Goal: Task Accomplishment & Management: Complete application form

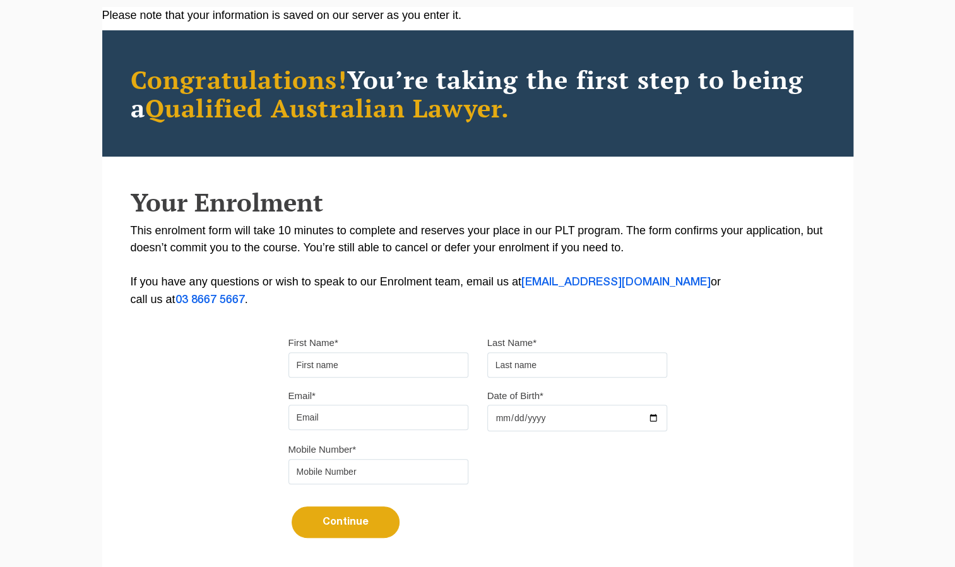
scroll to position [101, 0]
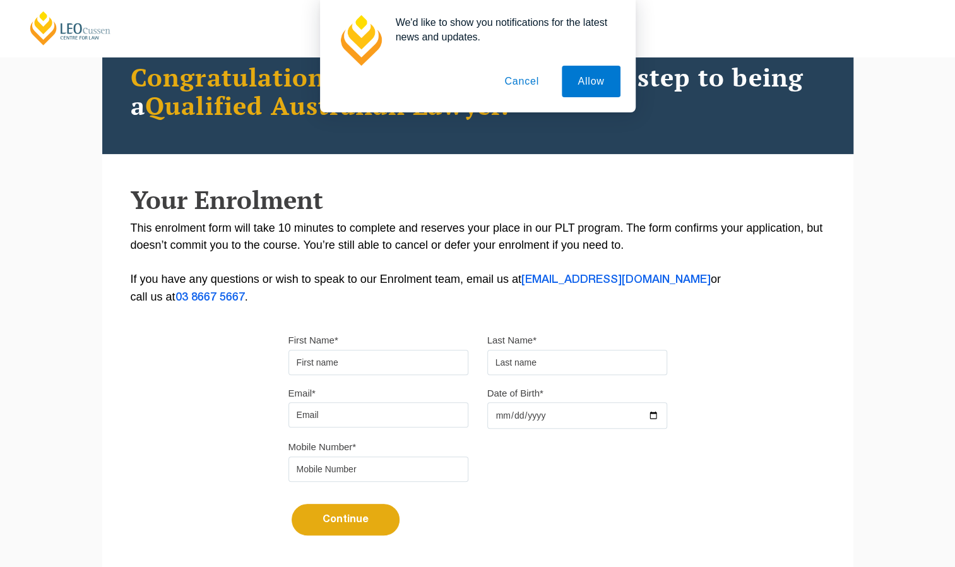
click at [395, 353] on input "First Name*" at bounding box center [378, 362] width 180 height 25
type input "Chloe Renee"
type input "Woodburn"
type input "chloewoodburn04@gmail.com"
type input "0423395770"
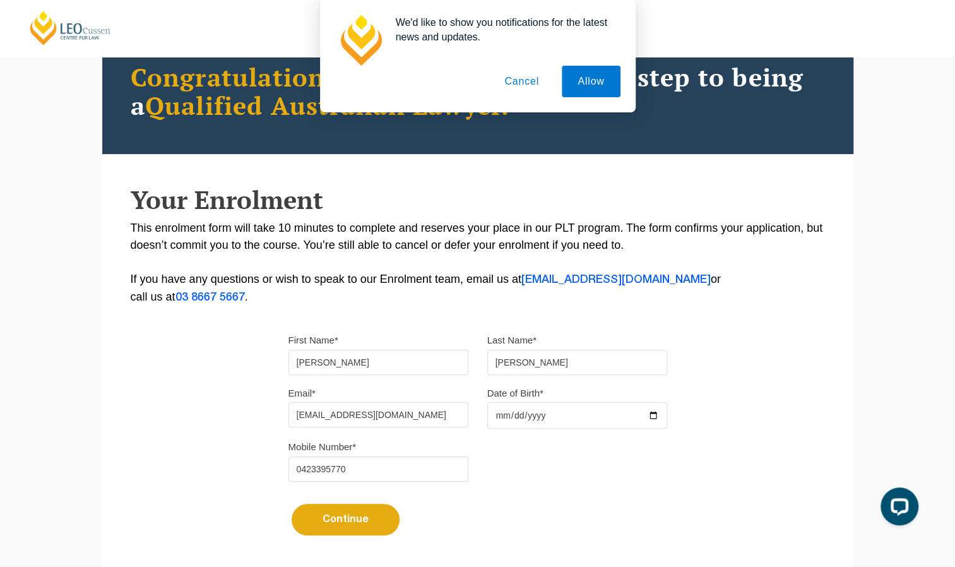
scroll to position [0, 0]
click at [493, 417] on input "Date of Birth*" at bounding box center [577, 415] width 180 height 26
type input "2004-02-25"
click at [471, 515] on div "Continue It looks like you’ve previously started an application. You can pick u…" at bounding box center [477, 514] width 379 height 47
click at [382, 520] on button "Continue" at bounding box center [345, 519] width 108 height 32
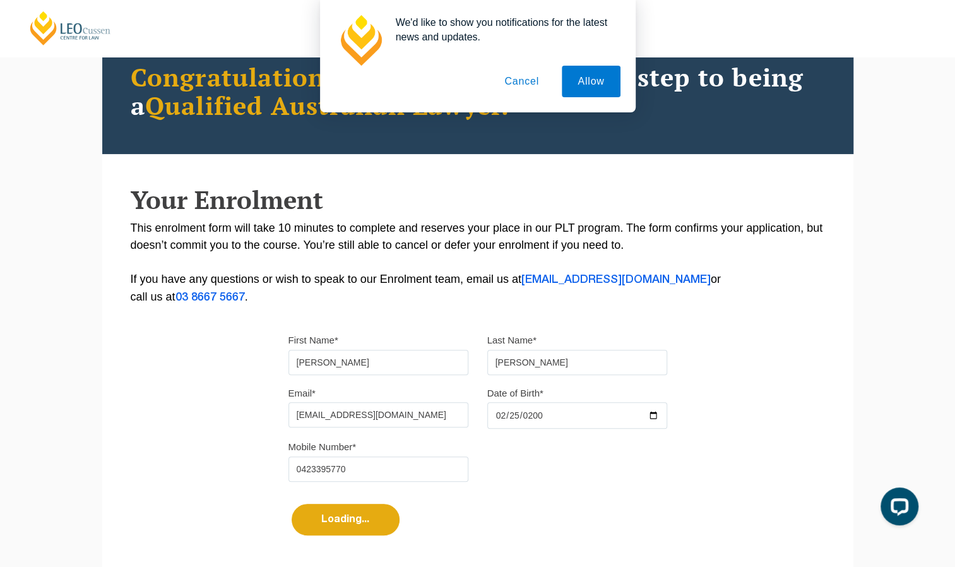
select select
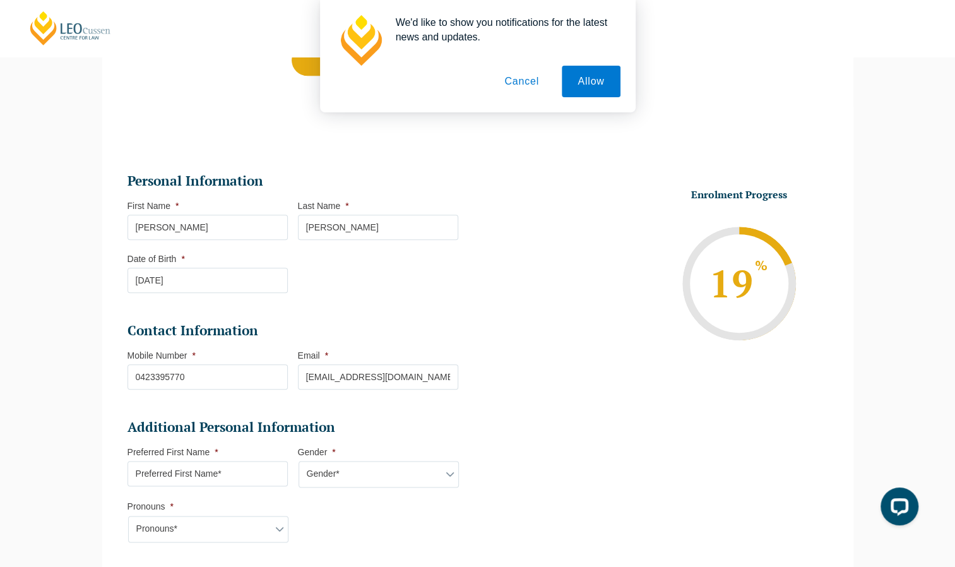
click at [525, 83] on button "Cancel" at bounding box center [521, 82] width 66 height 32
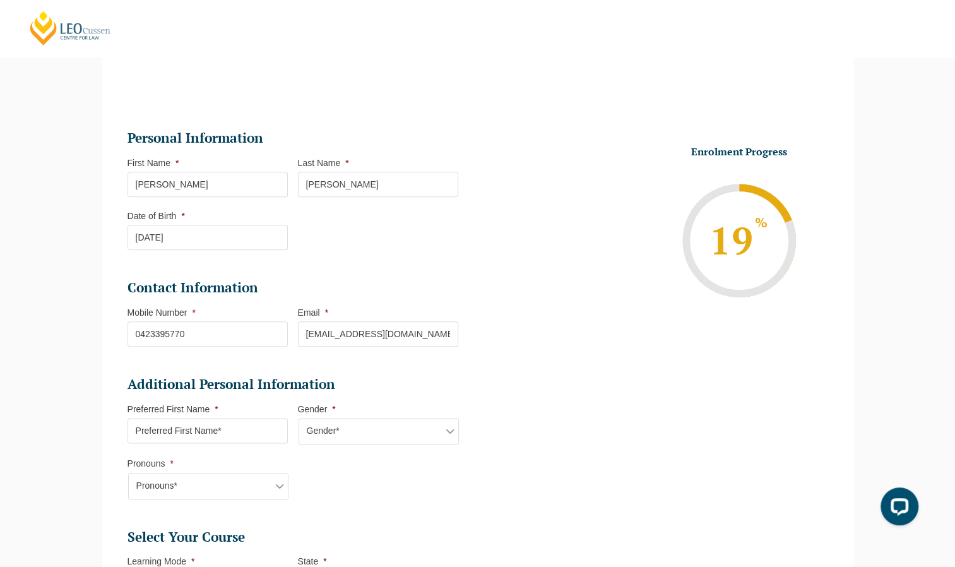
scroll to position [109, 0]
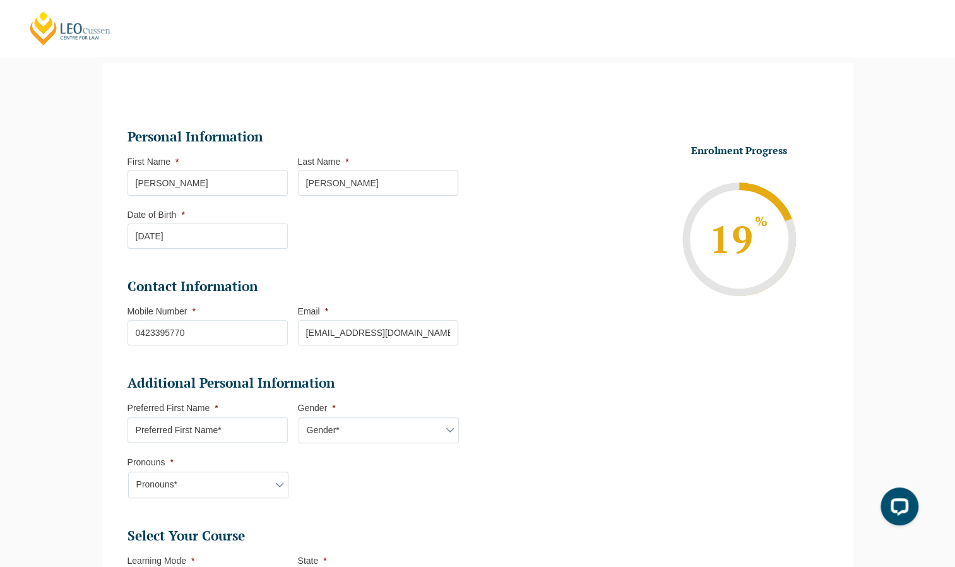
click at [249, 430] on input "Preferred First Name *" at bounding box center [207, 429] width 160 height 25
type input "Chloe"
click at [354, 432] on select "Gender* Male Female Nonbinary Intersex Prefer not to disclose Other" at bounding box center [378, 430] width 160 height 26
select select "Female"
click at [298, 417] on select "Gender* Male Female Nonbinary Intersex Prefer not to disclose Other" at bounding box center [378, 430] width 160 height 26
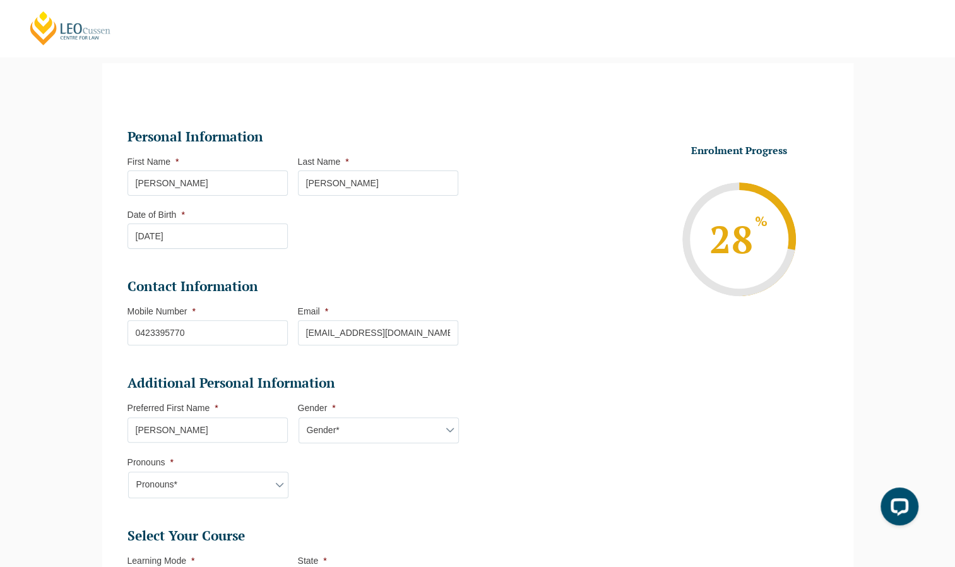
click at [238, 476] on select "Pronouns* She/Her/Hers He/Him/His They/Them/Theirs Other Prefer not to disclose" at bounding box center [208, 484] width 160 height 26
select select "She/Her/Hers"
click at [128, 471] on select "Pronouns* She/Her/Hers He/Him/His They/Them/Theirs Other Prefer not to disclose" at bounding box center [208, 484] width 160 height 26
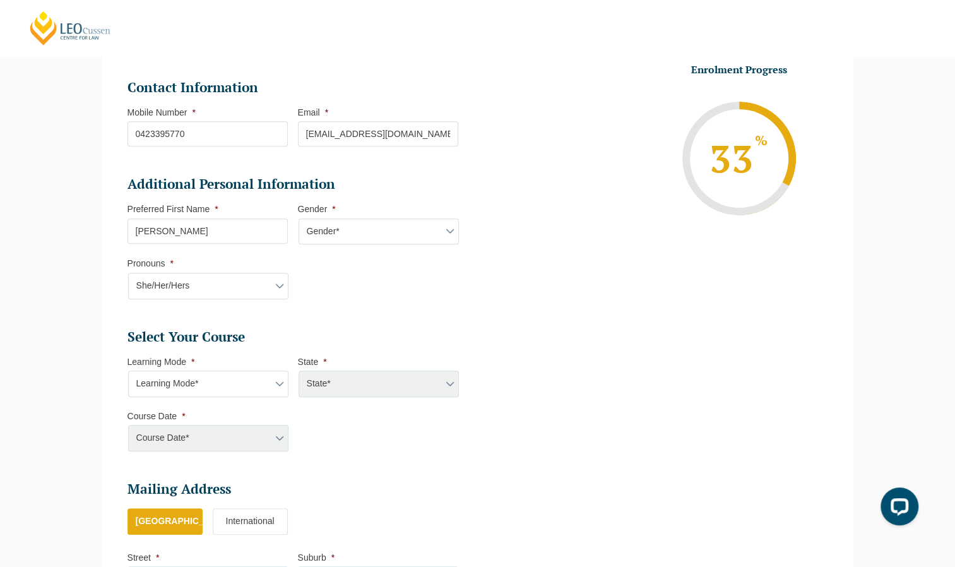
scroll to position [345, 0]
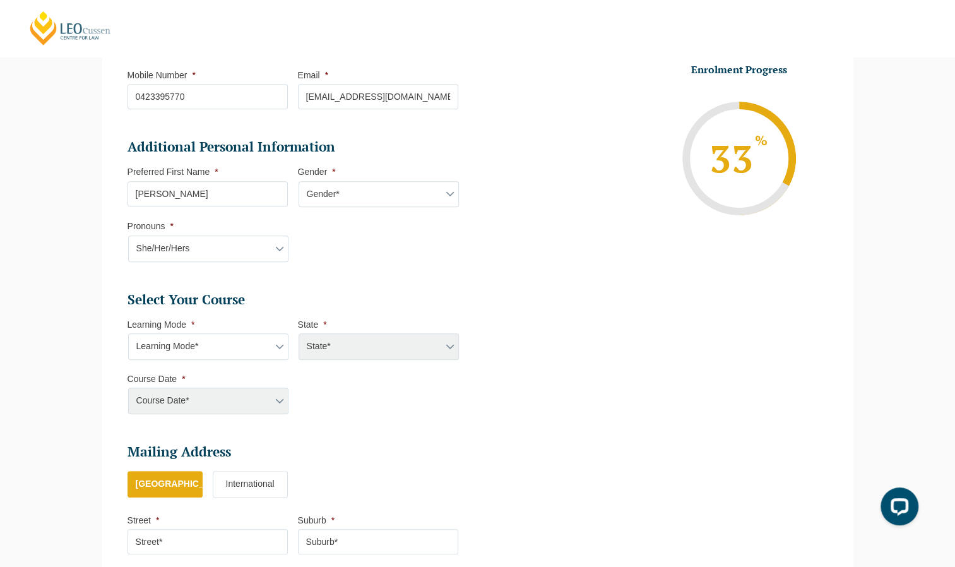
click at [443, 356] on div "State* ACT/NSW National (ACT/NSW, VIC, QLD, SA, WA) QLD SA VIC WA MAD GAD ABL" at bounding box center [378, 346] width 160 height 26
click at [448, 343] on div "State* ACT/NSW National (ACT/NSW, VIC, QLD, SA, WA) QLD SA VIC WA MAD GAD ABL" at bounding box center [378, 346] width 160 height 26
click at [256, 327] on li "Learning Mode * Learning Mode* Online Full Time Learning Online Part Time Learn…" at bounding box center [212, 339] width 170 height 41
click at [263, 338] on select "Learning Mode* Online Full Time Learning Online Part Time Learning Blended Full…" at bounding box center [208, 346] width 160 height 26
select select "Blended Full Time Learning"
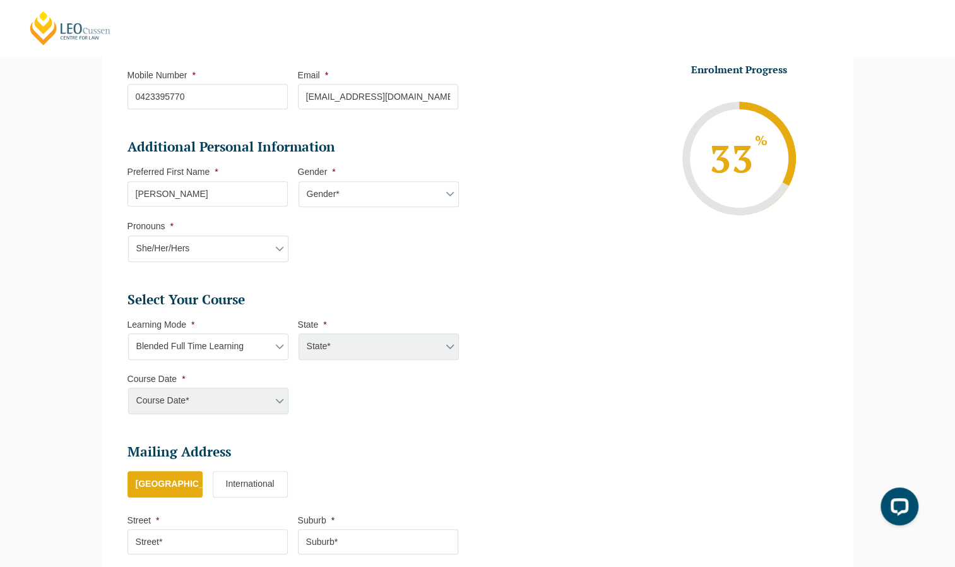
click at [128, 333] on select "Learning Mode* Online Full Time Learning Online Part Time Learning Blended Full…" at bounding box center [208, 346] width 160 height 26
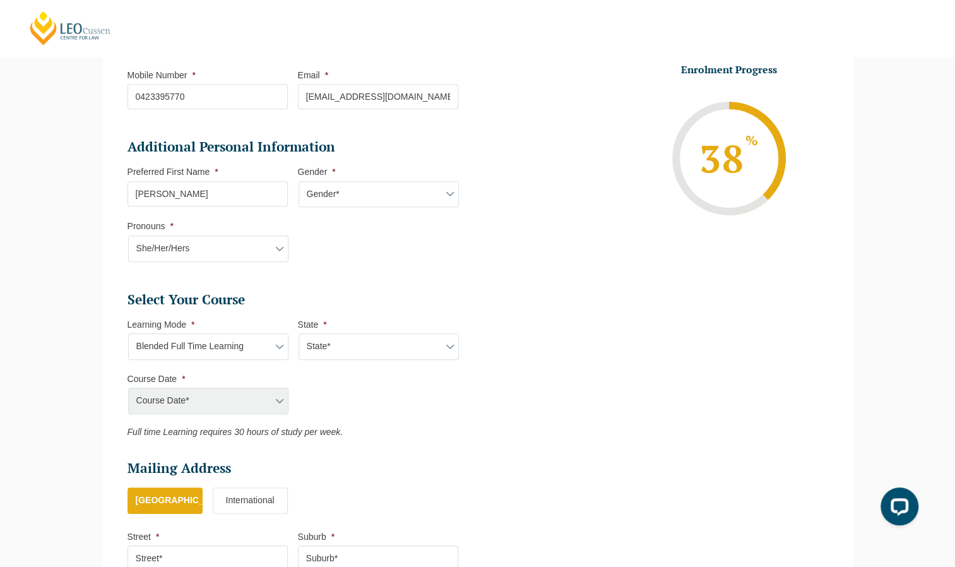
click at [346, 352] on select "State* ACT/NSW QLD SA VIC WA" at bounding box center [378, 346] width 160 height 26
select select "VIC"
click at [298, 333] on select "State* ACT/NSW QLD SA VIC WA" at bounding box center [378, 346] width 160 height 26
click at [264, 394] on select "Course Date* December 2025 (08-Dec-2025 to 16-May-2026) January 2026 (27-Jan-20…" at bounding box center [208, 400] width 160 height 26
select select "January 2026 (27-Jan-2026 to 12-Jun-2026)"
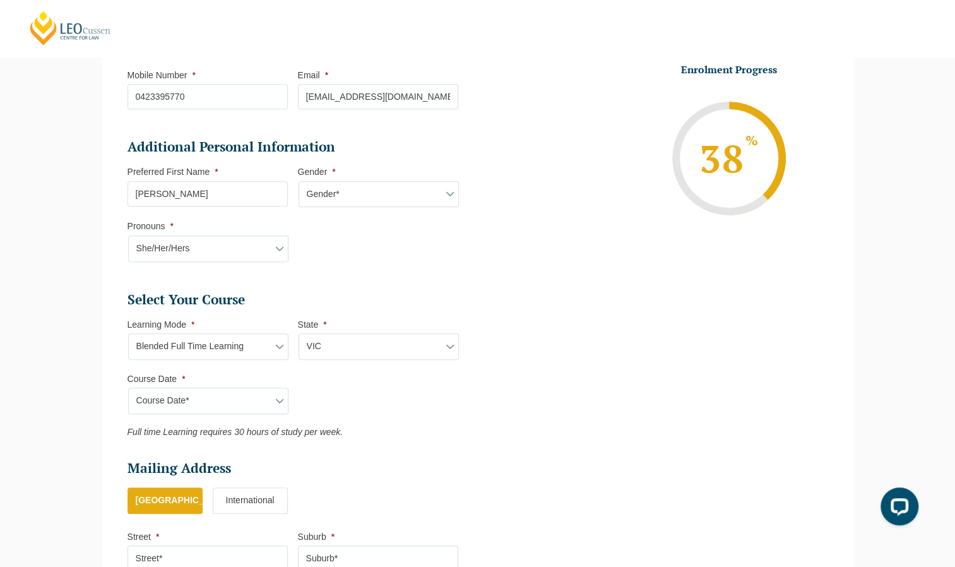
click at [128, 387] on select "Course Date* December 2025 (08-Dec-2025 to 16-May-2026) January 2026 (27-Jan-20…" at bounding box center [208, 400] width 160 height 26
type input "Intake 01 January 2026 FT"
type input "Practical Legal Training (VIC)"
select select "VIC PLT (JAN) 2026 Full Time Blended"
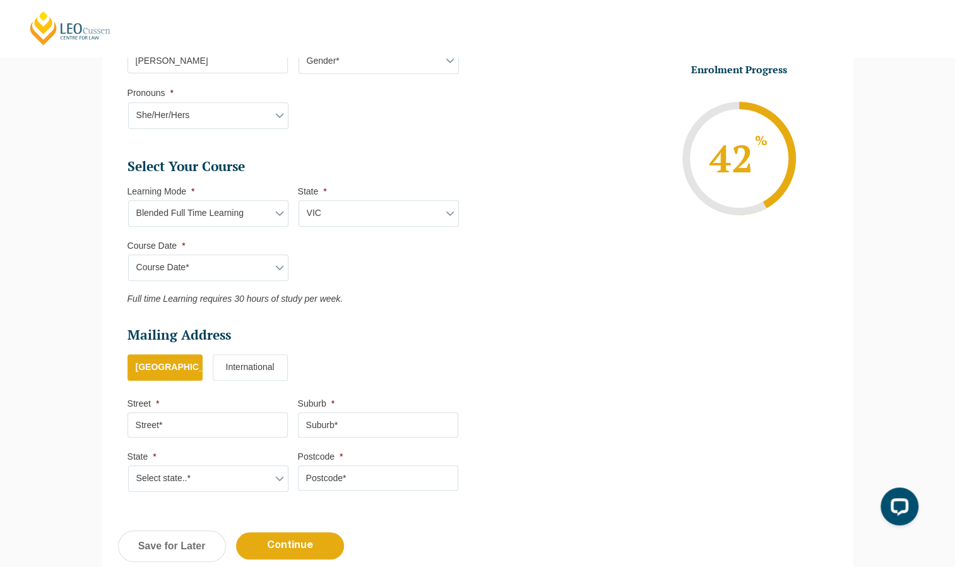
scroll to position [547, 0]
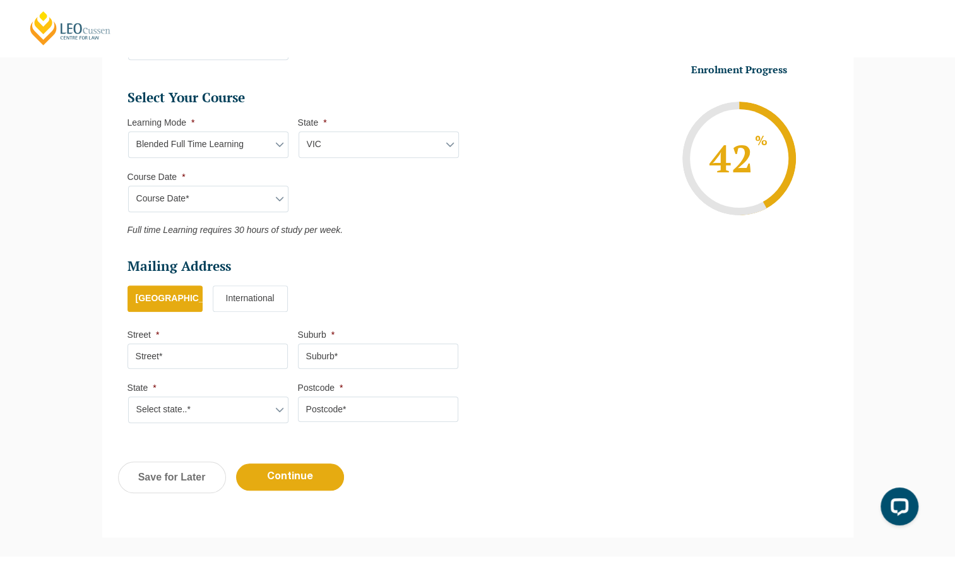
click at [218, 356] on input "Street *" at bounding box center [207, 355] width 160 height 25
type input "348 Tickawarra Road"
type input "Romsey"
select select "VIC"
type input "3434"
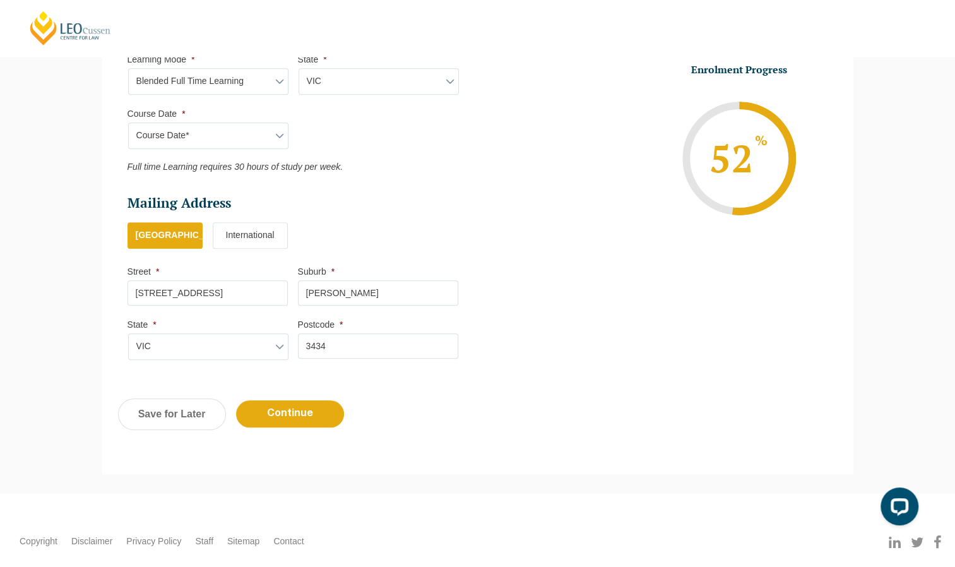
scroll to position [615, 0]
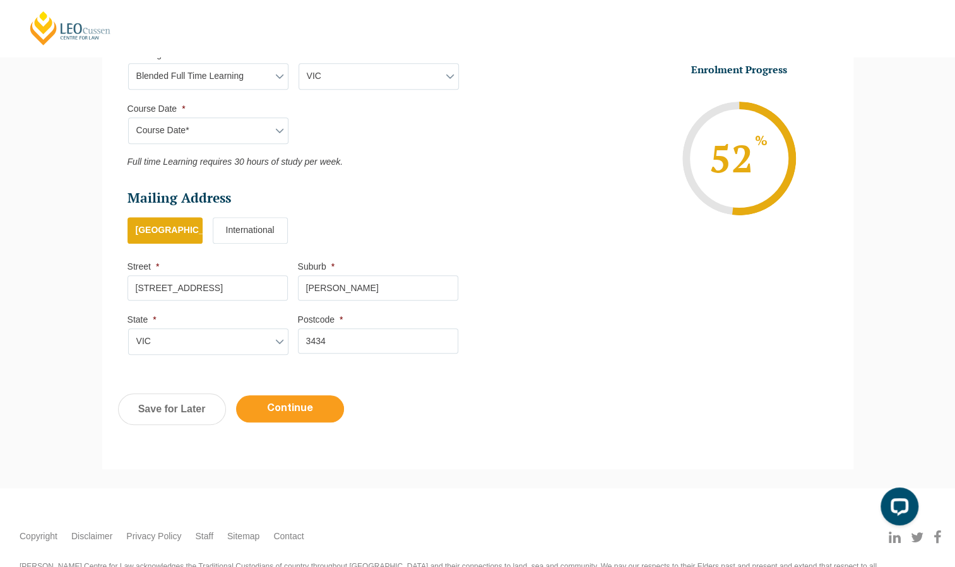
click at [324, 395] on input "Continue" at bounding box center [290, 408] width 108 height 27
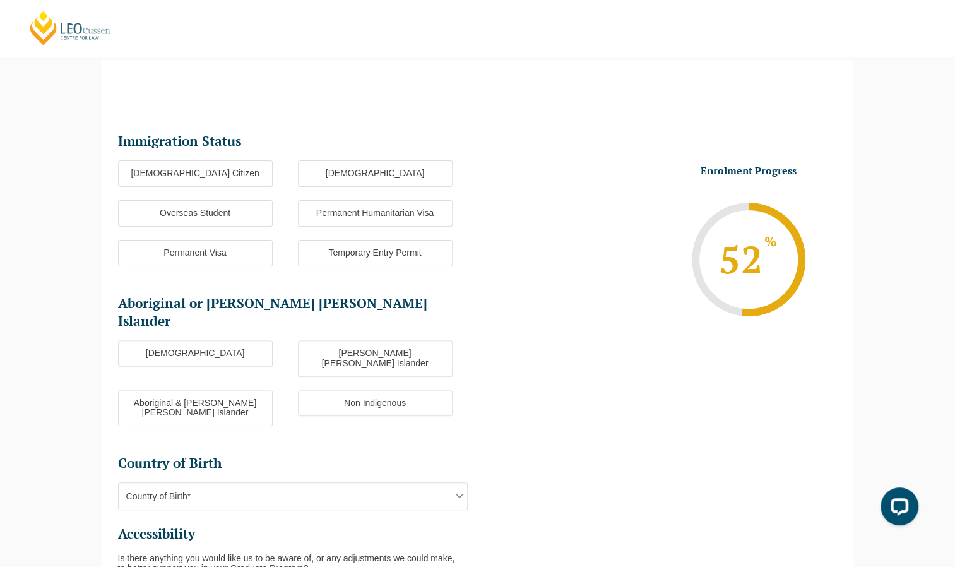
scroll to position [109, 0]
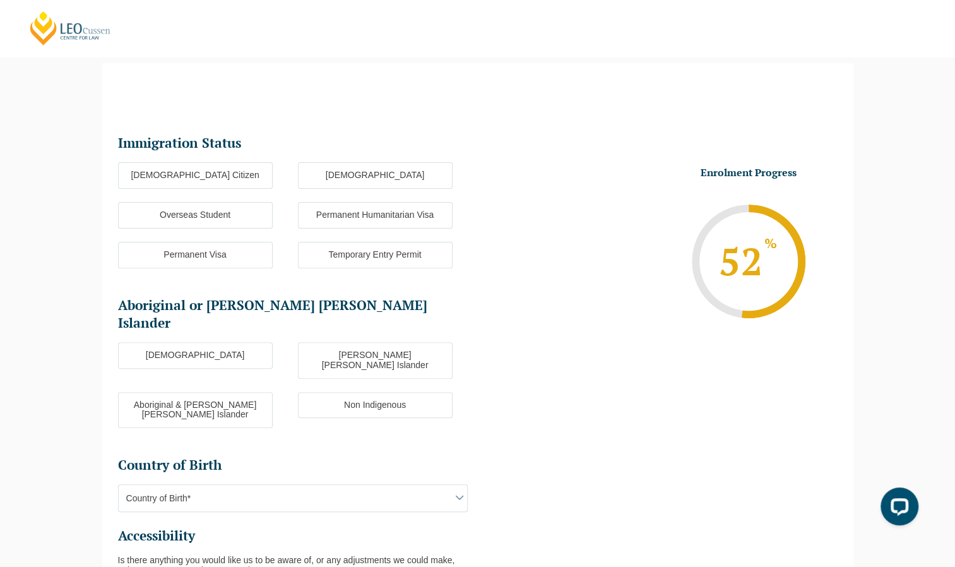
click at [246, 178] on label "Australian Citizen" at bounding box center [195, 175] width 155 height 26
click at [0, 0] on input "Australian Citizen" at bounding box center [0, 0] width 0 height 0
click at [344, 392] on label "Non Indigenous" at bounding box center [375, 405] width 155 height 26
click at [0, 0] on input "Non Indigenous" at bounding box center [0, 0] width 0 height 0
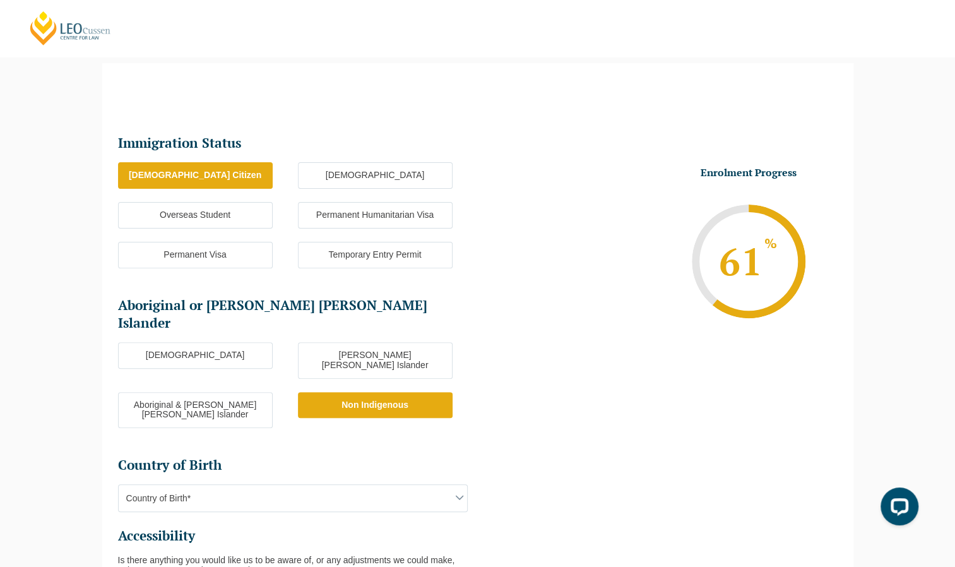
click at [337, 485] on span "Country of Birth*" at bounding box center [293, 498] width 348 height 26
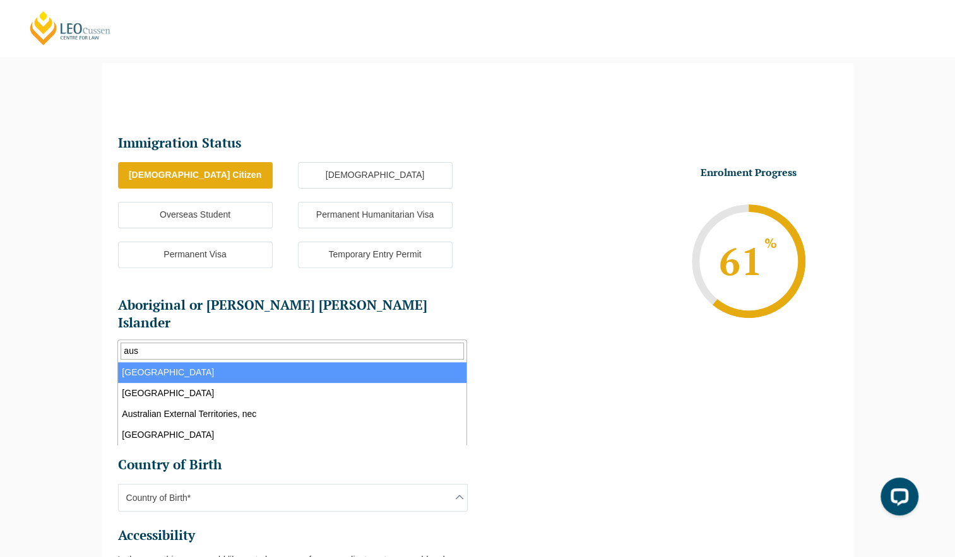
type input "aus"
select select "Australia 1101"
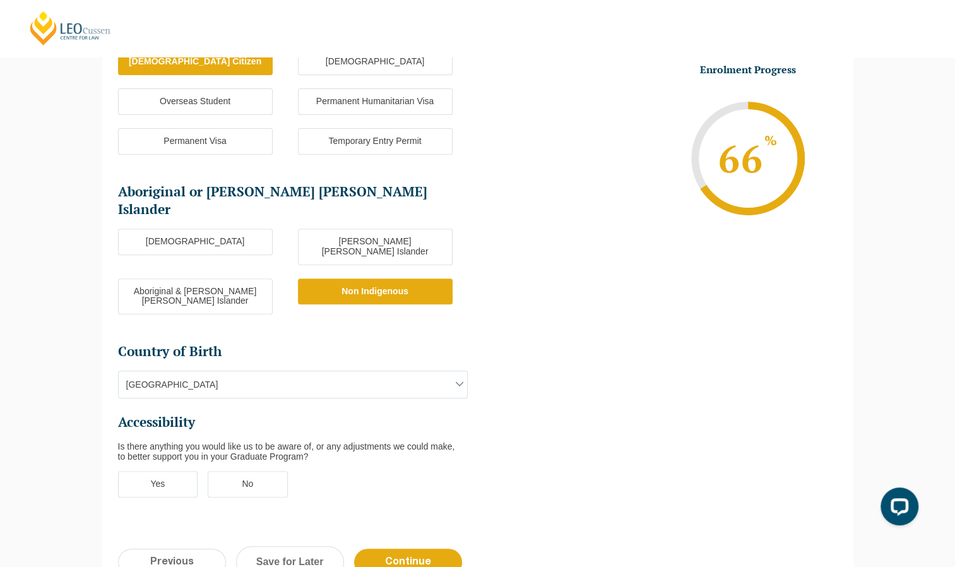
scroll to position [228, 0]
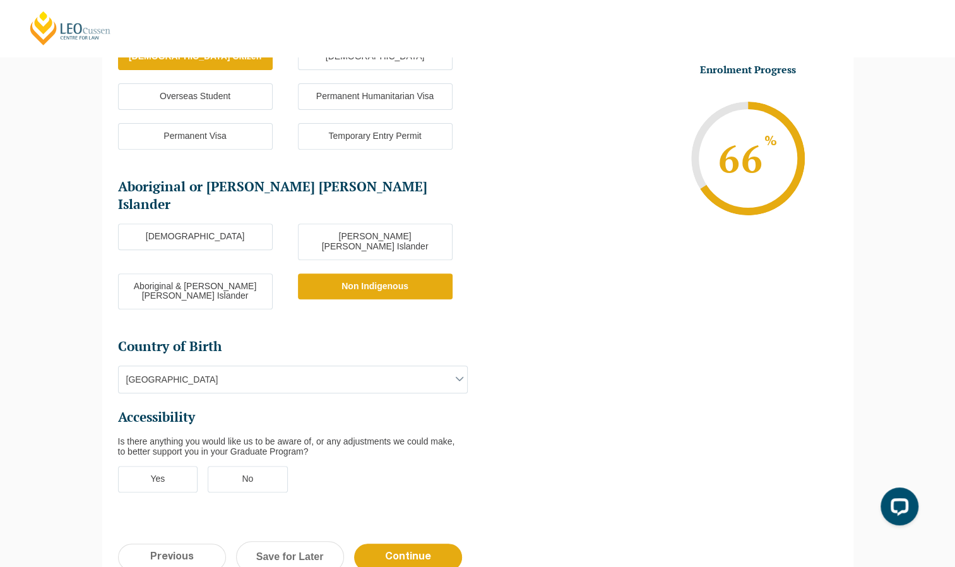
click at [245, 425] on ul "Immigration Status Immigration Status * Australian Citizen New Zealand Citizen …" at bounding box center [298, 261] width 360 height 490
click at [253, 466] on label "No" at bounding box center [248, 479] width 80 height 26
click at [0, 0] on input "No" at bounding box center [0, 0] width 0 height 0
click at [410, 543] on input "Continue" at bounding box center [408, 556] width 108 height 27
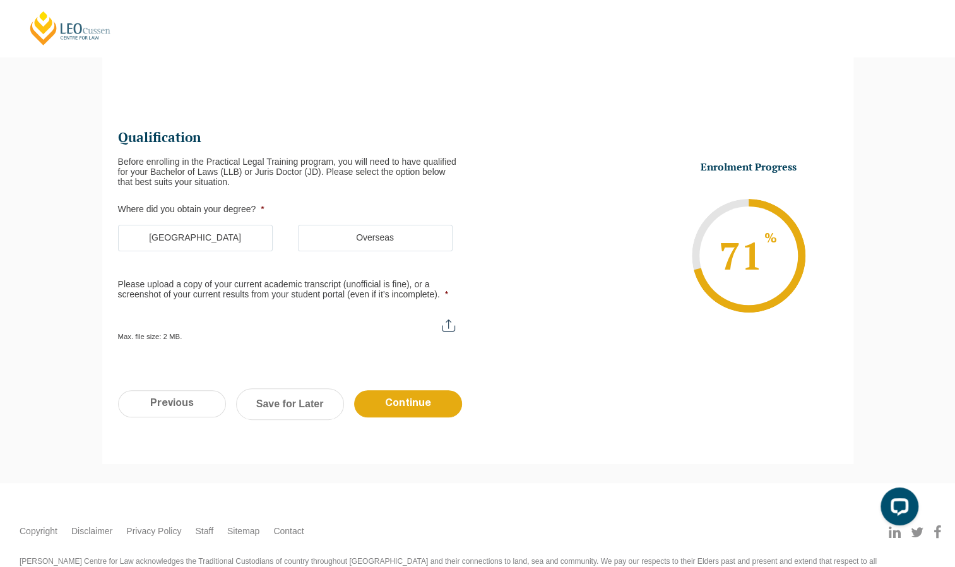
scroll to position [109, 0]
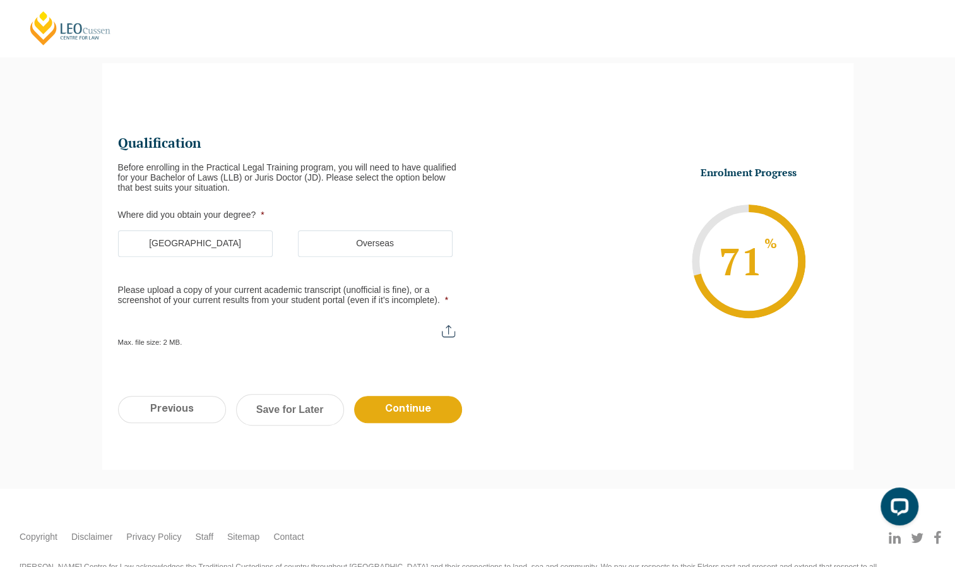
click at [246, 242] on label "Australia" at bounding box center [195, 243] width 155 height 26
click at [0, 0] on input "Australia" at bounding box center [0, 0] width 0 height 0
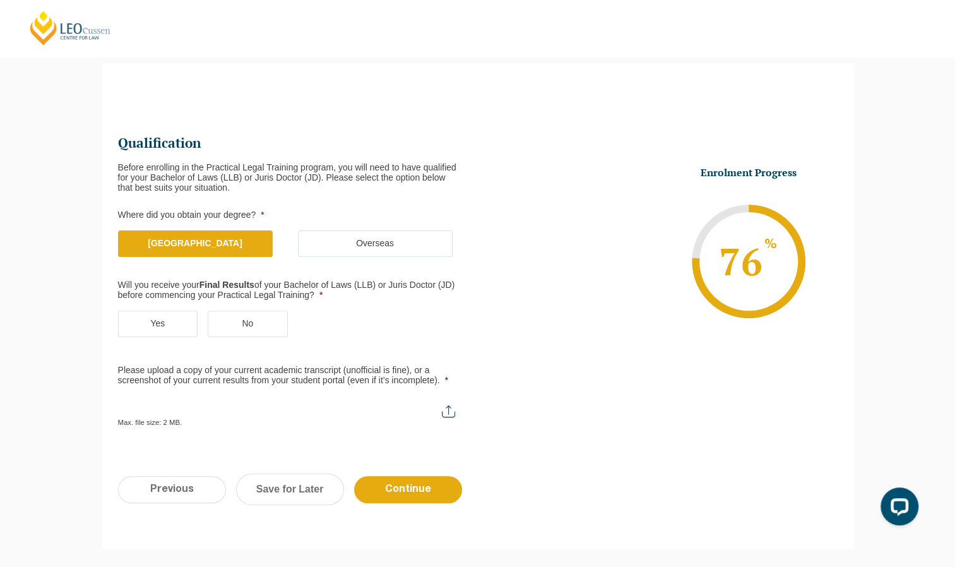
click at [178, 314] on label "Yes" at bounding box center [158, 323] width 80 height 26
click at [0, 0] on input "Yes" at bounding box center [0, 0] width 0 height 0
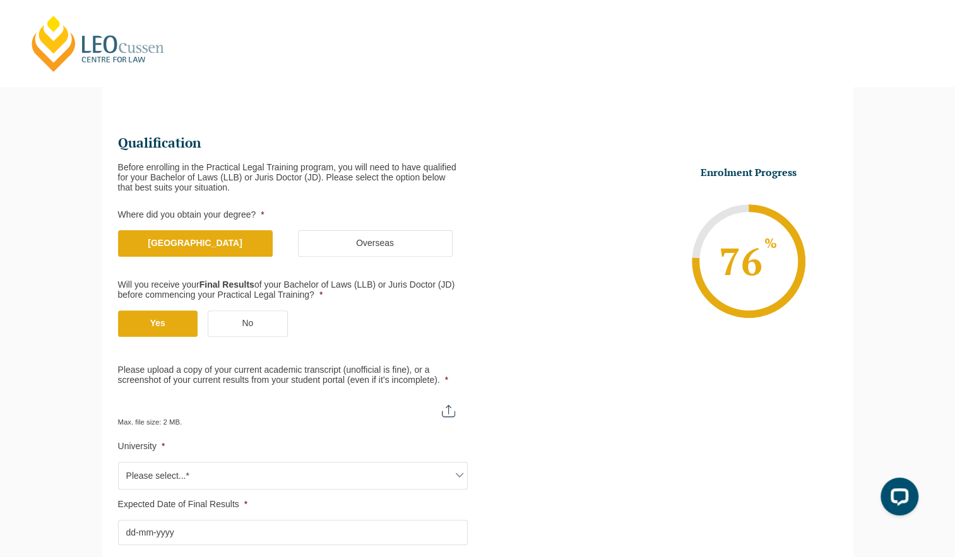
click at [320, 472] on span "Please select...*" at bounding box center [293, 475] width 348 height 26
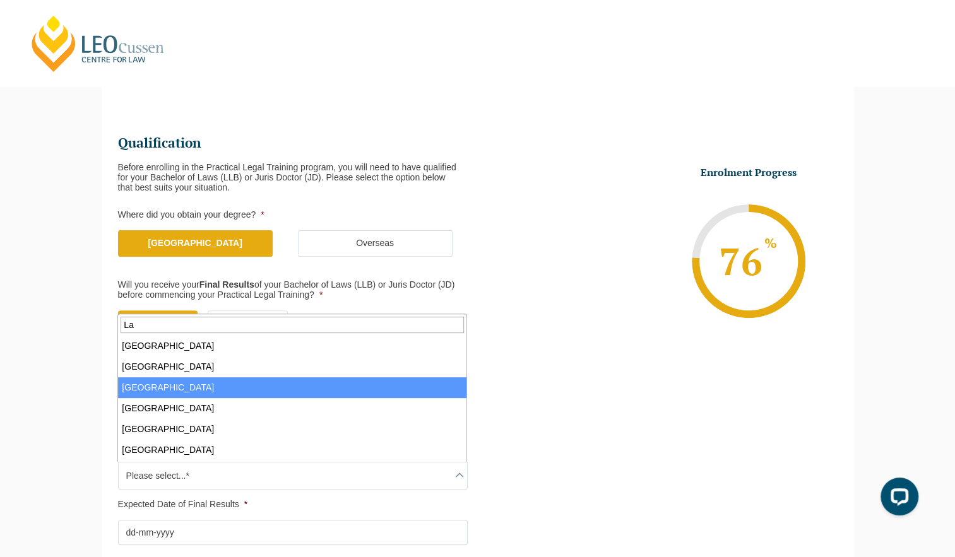
type input "La"
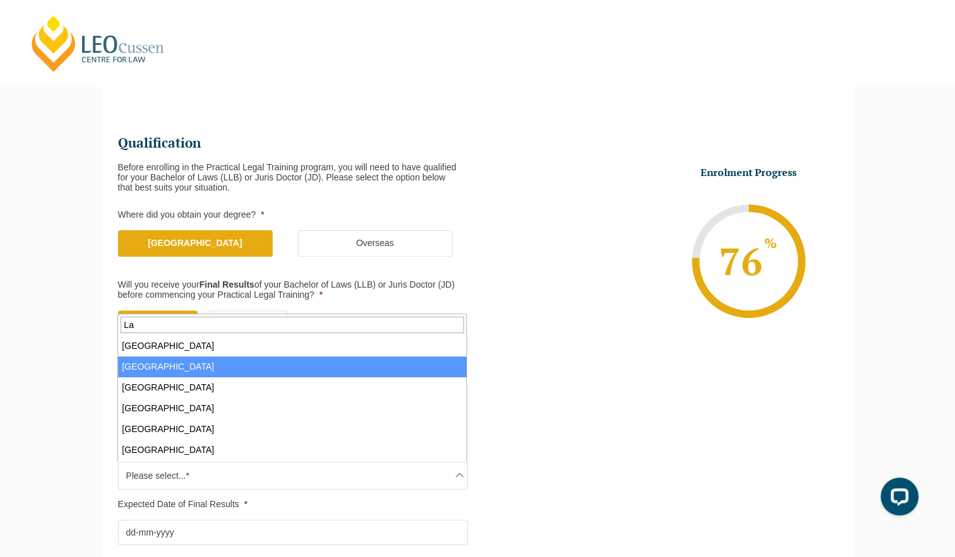
select select "La Trobe University"
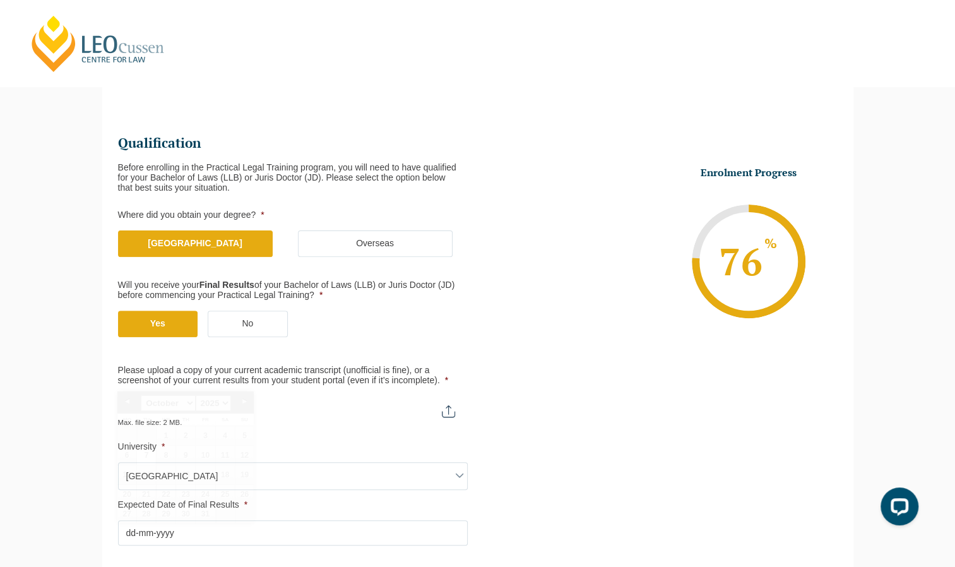
click at [179, 534] on input "Expected Date of Final Results *" at bounding box center [293, 532] width 350 height 25
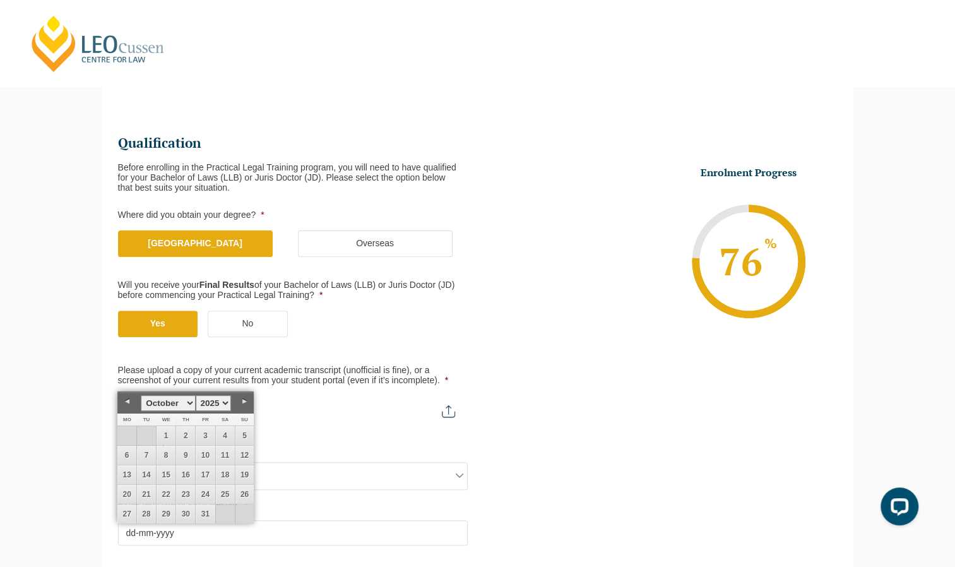
click at [245, 399] on link "Next" at bounding box center [244, 401] width 19 height 19
click at [172, 505] on link "31" at bounding box center [165, 513] width 19 height 19
type input "31-12-2025"
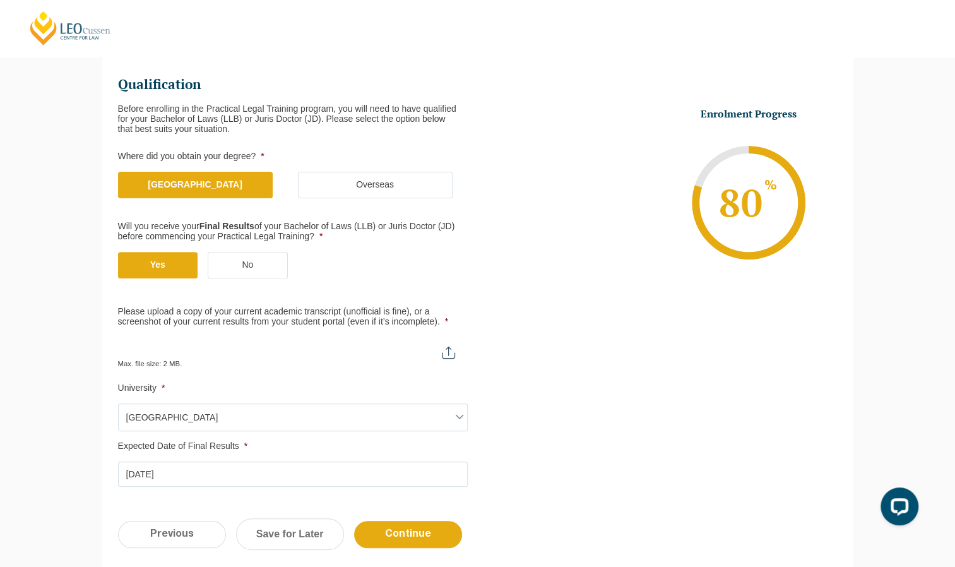
scroll to position [167, 0]
